Goal: Navigation & Orientation: Find specific page/section

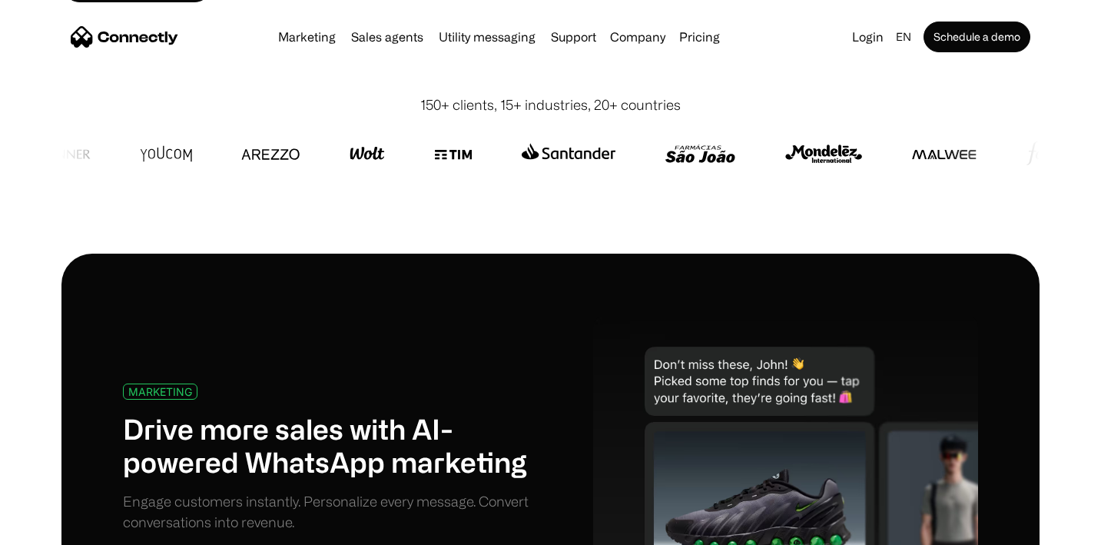
scroll to position [466, 0]
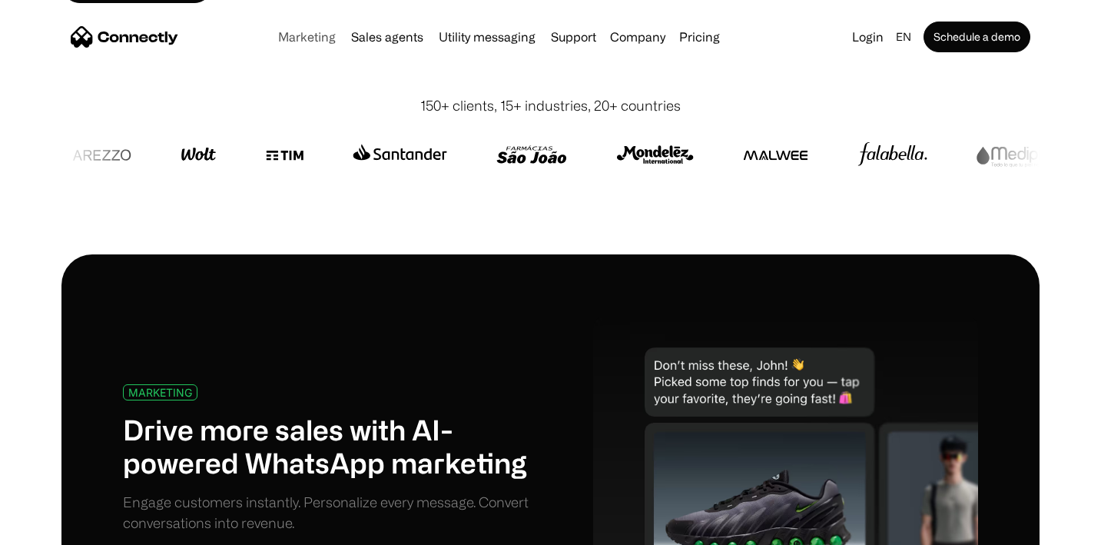
click at [324, 36] on link "Marketing" at bounding box center [307, 37] width 70 height 12
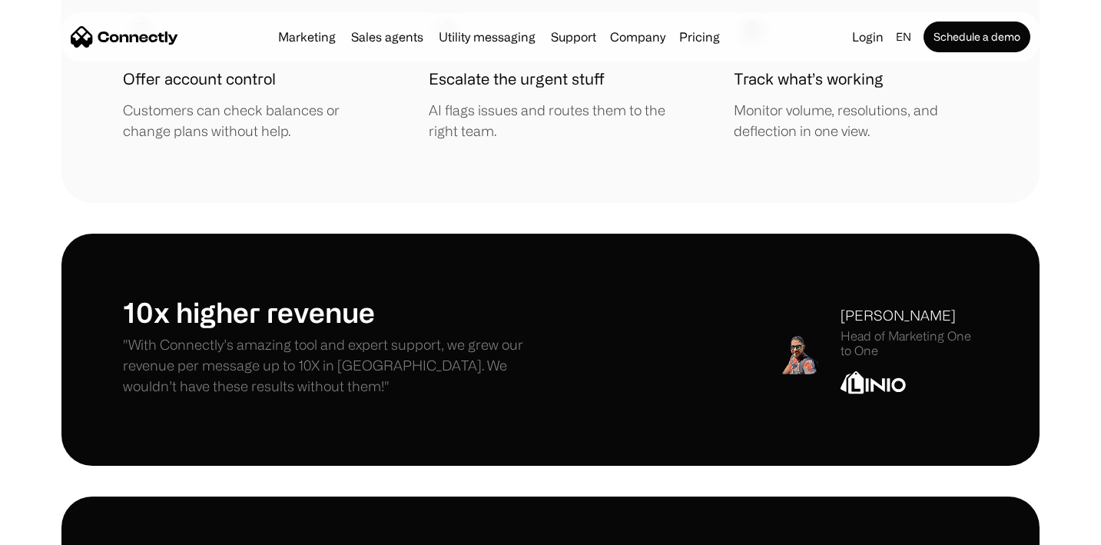
scroll to position [6234, 0]
